Goal: Information Seeking & Learning: Learn about a topic

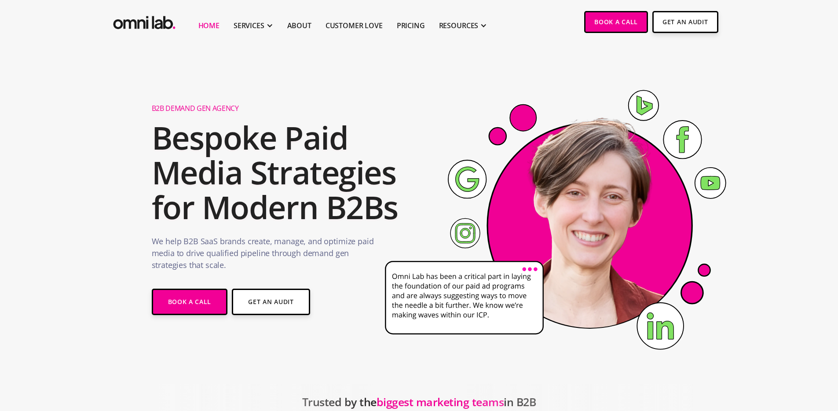
click at [395, 30] on li "Pricing" at bounding box center [411, 22] width 42 height 44
click at [399, 29] on link "Pricing" at bounding box center [411, 25] width 28 height 11
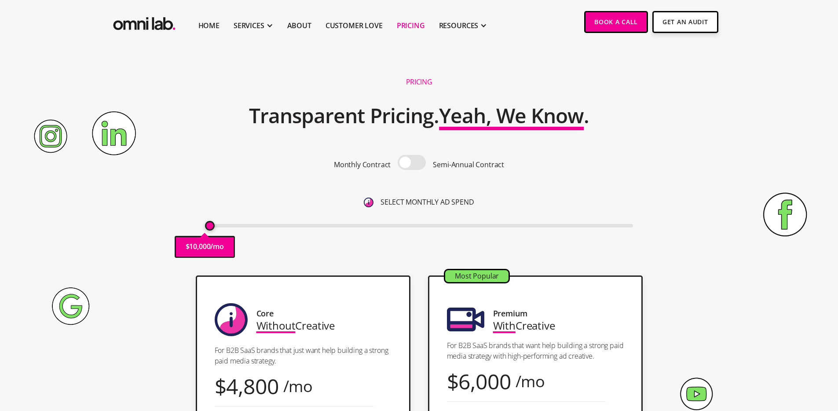
scroll to position [2, 0]
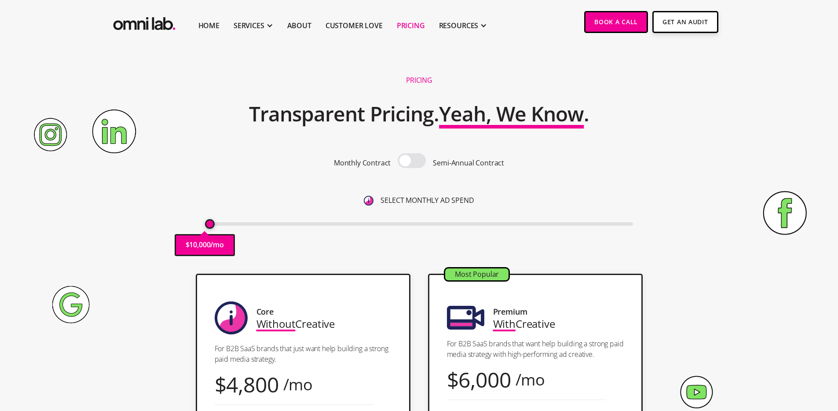
drag, startPoint x: 208, startPoint y: 225, endPoint x: 197, endPoint y: 223, distance: 11.2
click at [205, 226] on input "range" at bounding box center [419, 224] width 428 height 4
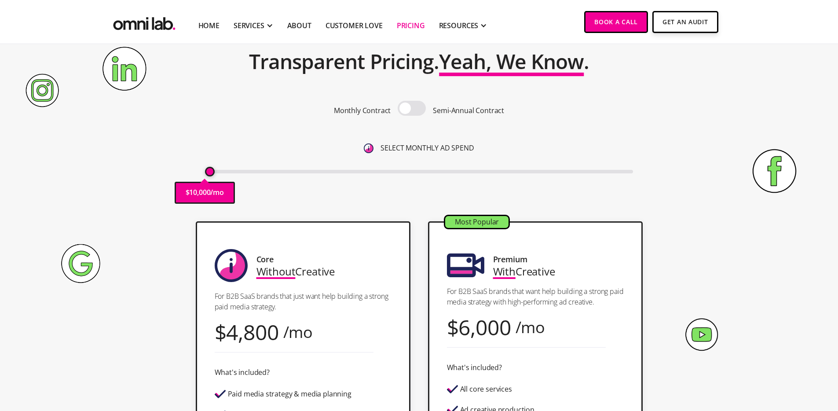
scroll to position [56, 0]
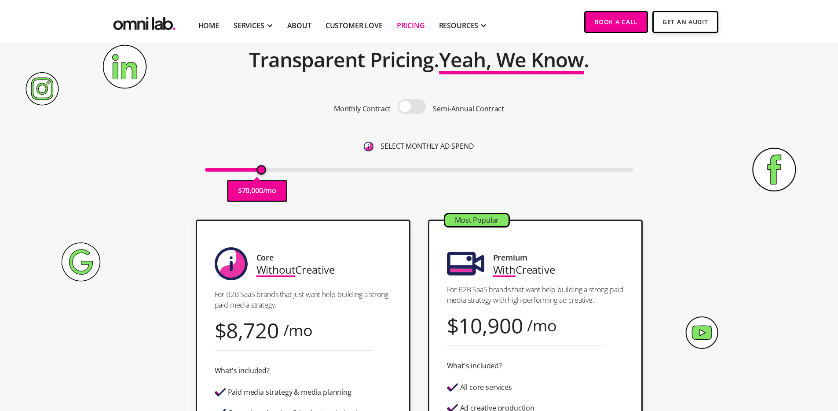
drag, startPoint x: 212, startPoint y: 173, endPoint x: 261, endPoint y: 170, distance: 49.8
click at [261, 170] on input "range" at bounding box center [419, 170] width 428 height 4
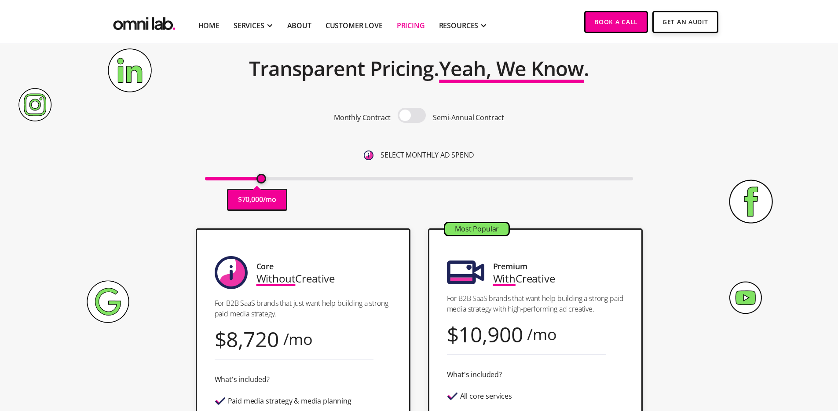
scroll to position [0, 0]
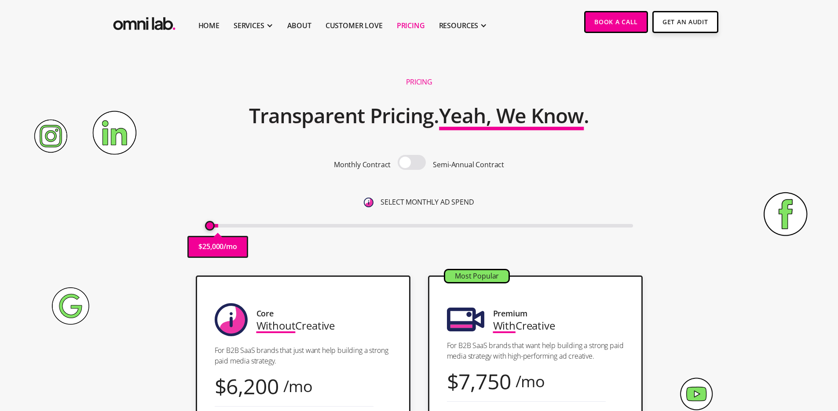
drag, startPoint x: 263, startPoint y: 225, endPoint x: 208, endPoint y: 221, distance: 55.1
type input "10000"
click at [208, 224] on input "range" at bounding box center [419, 226] width 428 height 4
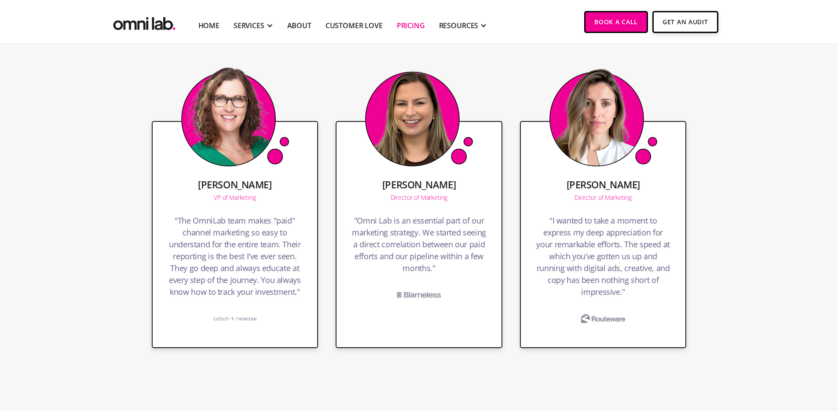
scroll to position [1710, 0]
